Goal: Information Seeking & Learning: Learn about a topic

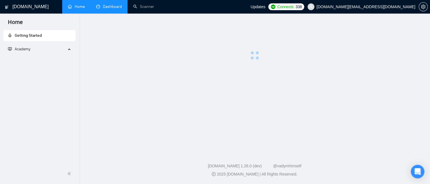
click at [110, 7] on link "Dashboard" at bounding box center [109, 6] width 26 height 5
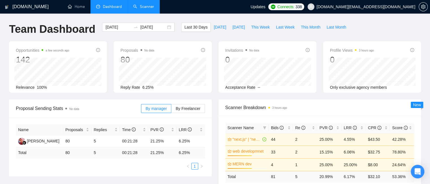
click at [146, 7] on link "Scanner" at bounding box center [143, 6] width 21 height 5
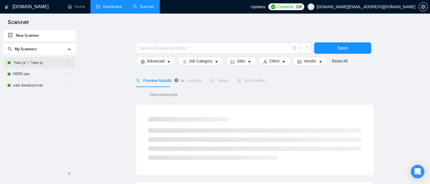
click at [33, 64] on link ""next.js" | "next js" at bounding box center [40, 62] width 54 height 11
